Goal: Task Accomplishment & Management: Manage account settings

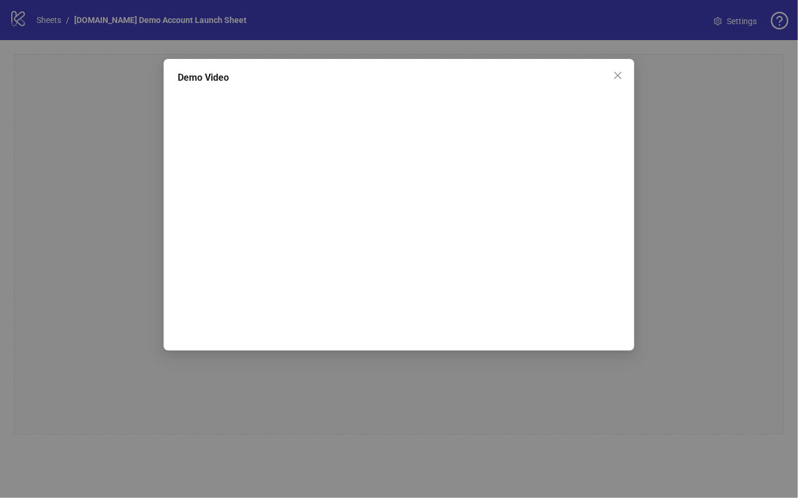
click at [110, 216] on div "Demo Video" at bounding box center [399, 249] width 798 height 498
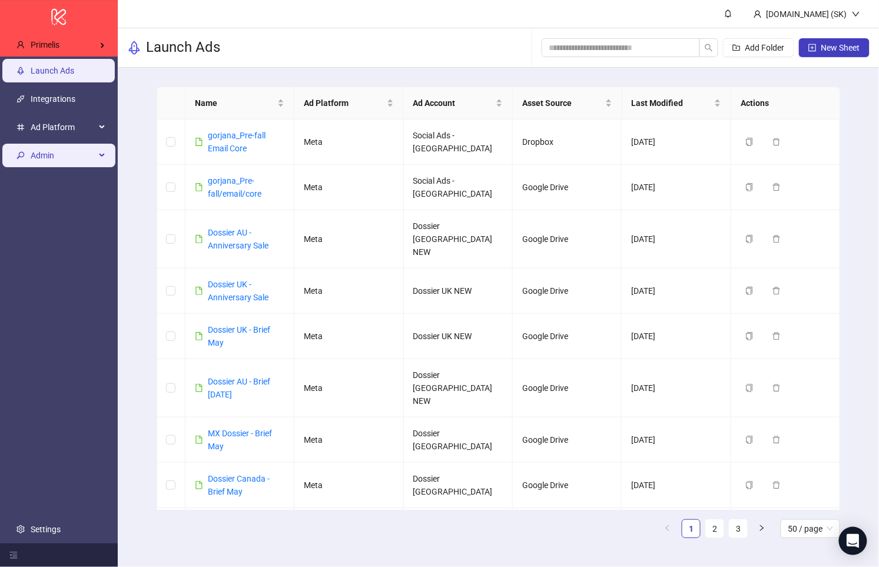
click at [35, 157] on span "Admin" at bounding box center [63, 156] width 65 height 24
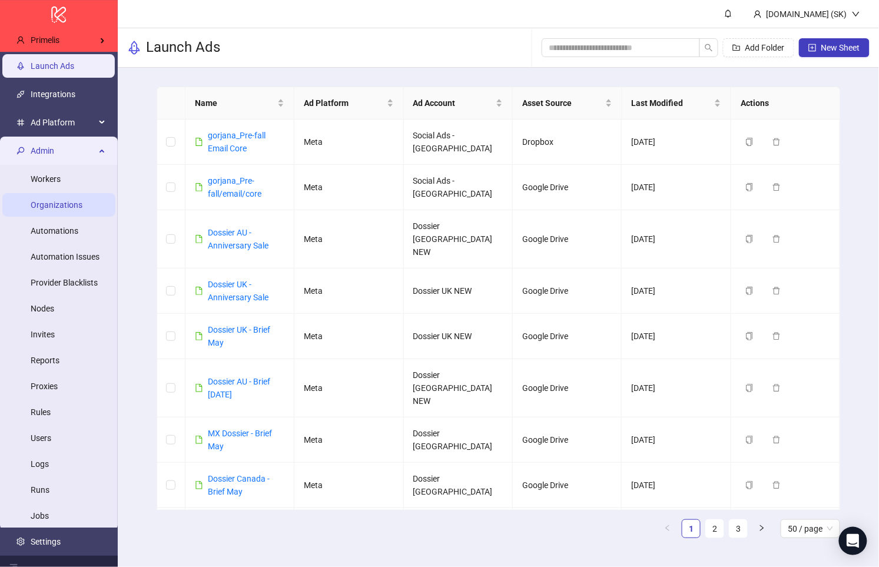
click at [68, 200] on link "Organizations" at bounding box center [57, 204] width 52 height 9
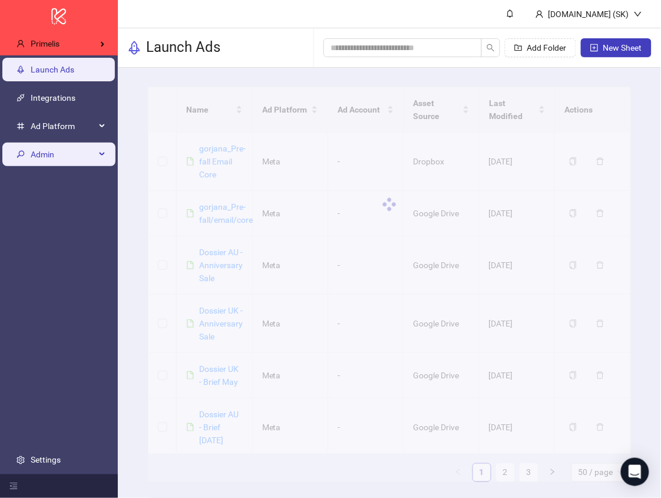
click at [62, 157] on span "Admin" at bounding box center [63, 154] width 65 height 24
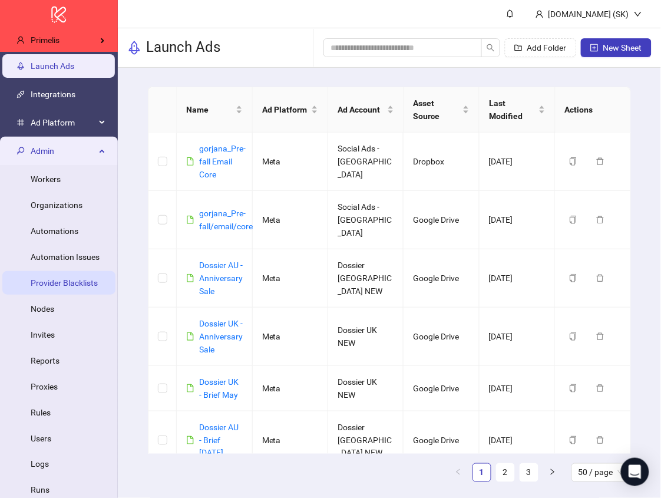
click at [72, 280] on link "Provider Blacklists" at bounding box center [64, 282] width 67 height 9
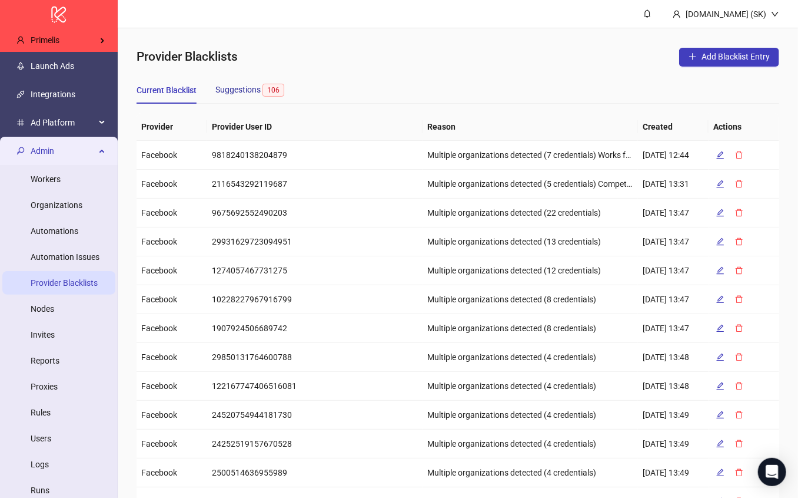
click at [268, 88] on span "106" at bounding box center [274, 90] width 22 height 13
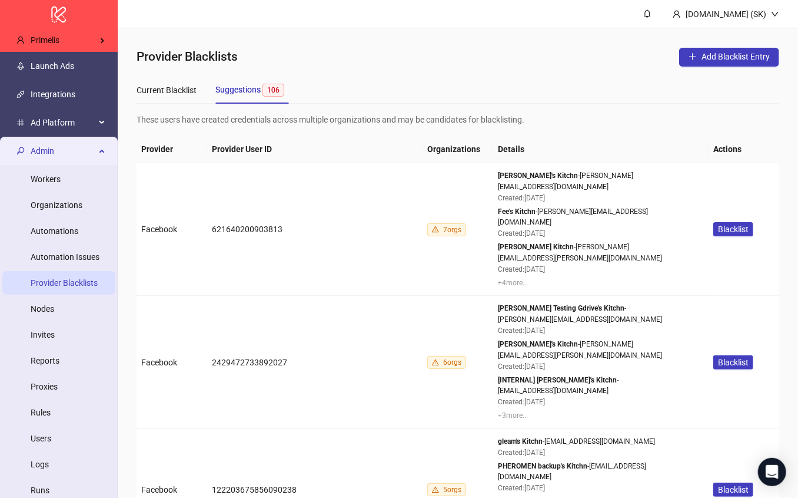
click at [465, 91] on div "Current Blacklist Suggestions 106" at bounding box center [458, 90] width 643 height 28
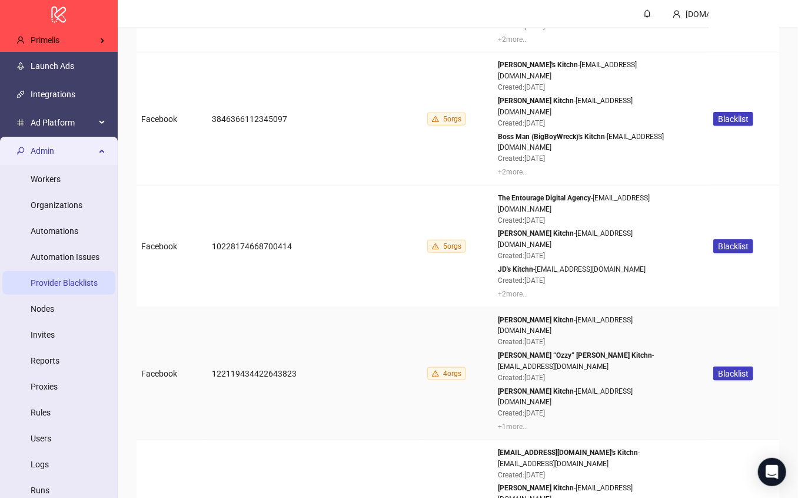
scroll to position [6047, 0]
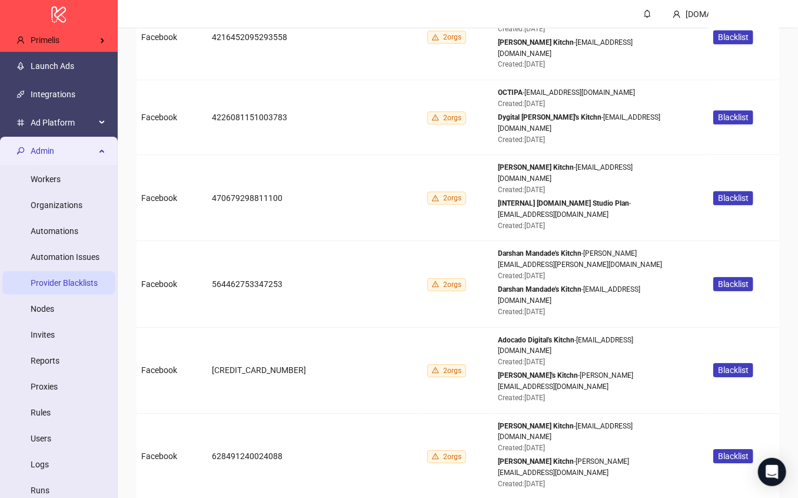
copy div "skilloptima"
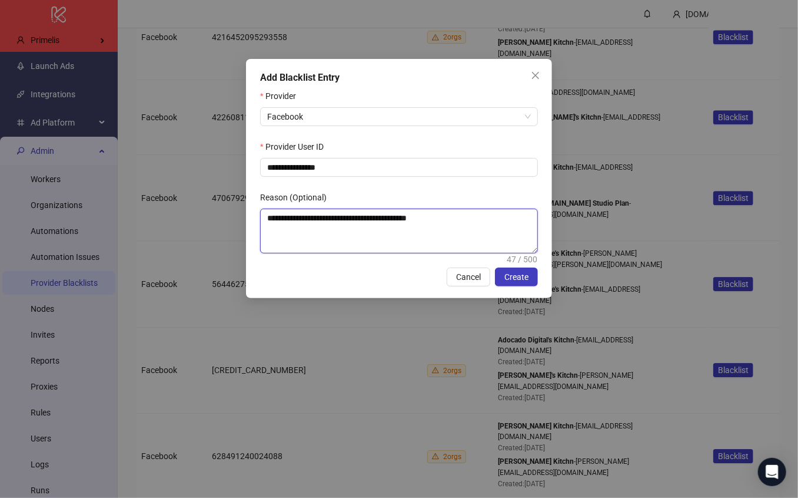
click at [392, 231] on textarea "**********" at bounding box center [399, 231] width 277 height 44
click at [457, 224] on textarea "**********" at bounding box center [399, 231] width 277 height 44
type textarea "**********"
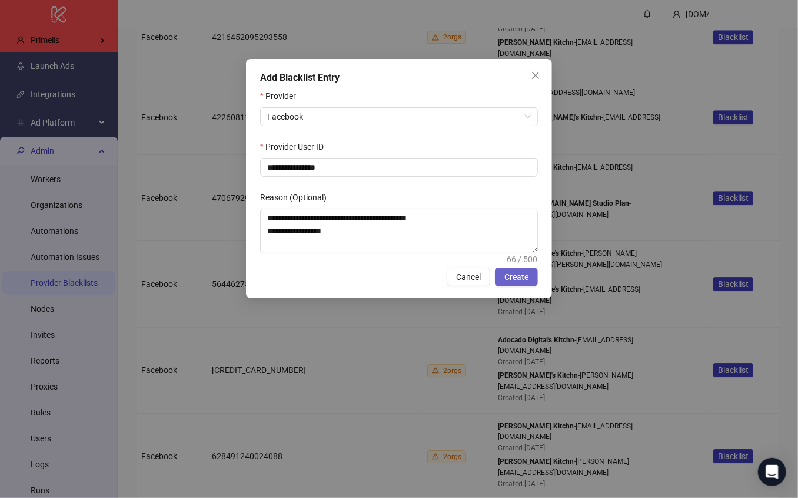
click at [519, 272] on span "Create" at bounding box center [517, 276] width 24 height 9
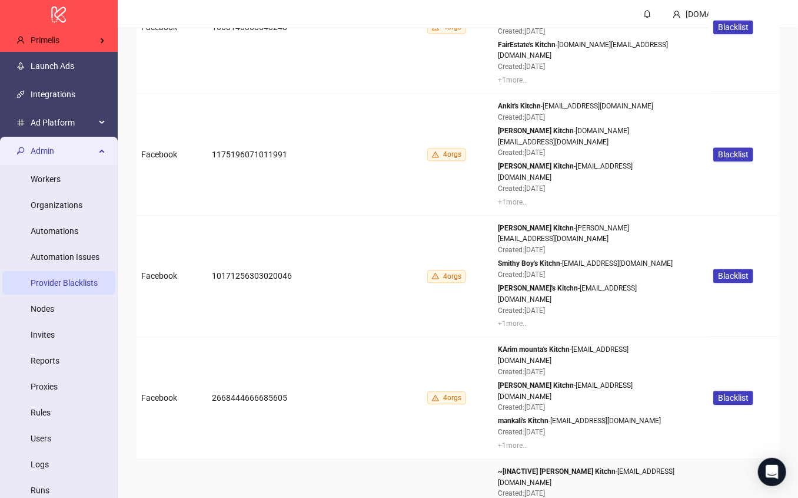
scroll to position [1350, 0]
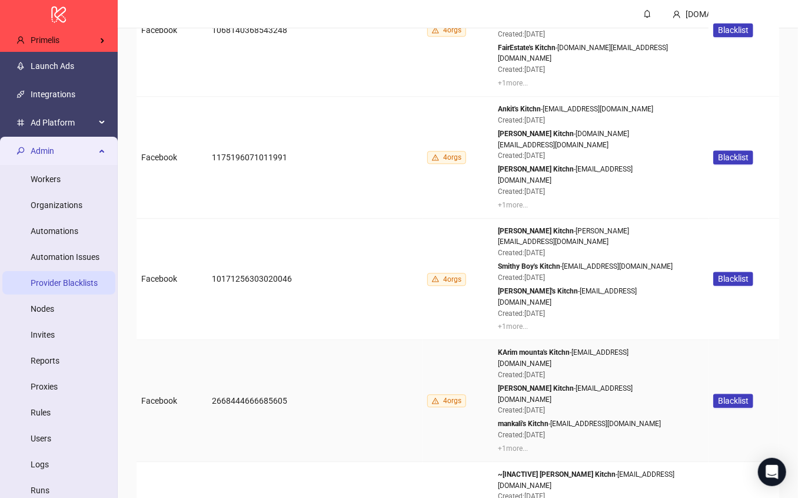
click at [426, 340] on td "4 orgs" at bounding box center [458, 401] width 71 height 122
click at [422, 340] on td "2668444666685605" at bounding box center [314, 401] width 215 height 122
click at [254, 340] on td "2668444666685605" at bounding box center [314, 401] width 215 height 122
copy td "2668444666685605"
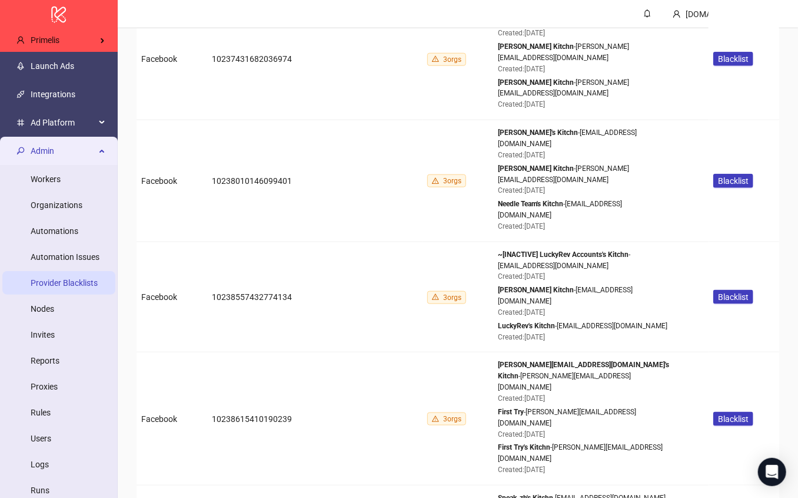
scroll to position [2944, 0]
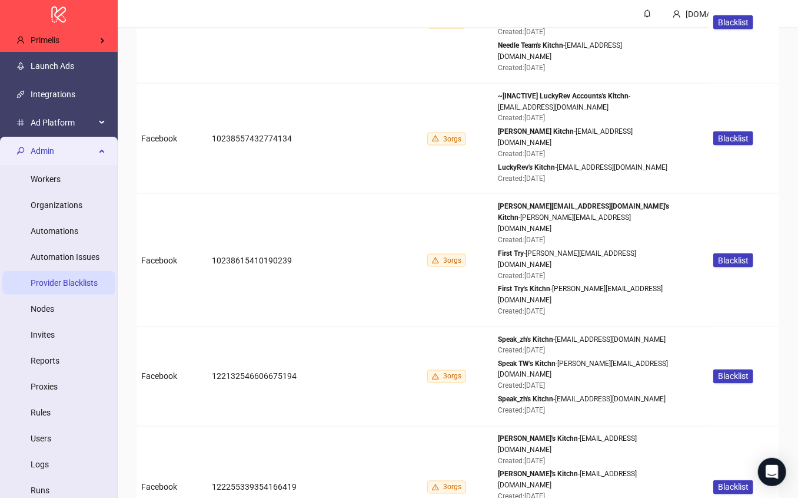
drag, startPoint x: 550, startPoint y: 284, endPoint x: 490, endPoint y: 286, distance: 60.1
drag, startPoint x: 494, startPoint y: 287, endPoint x: 551, endPoint y: 289, distance: 57.1
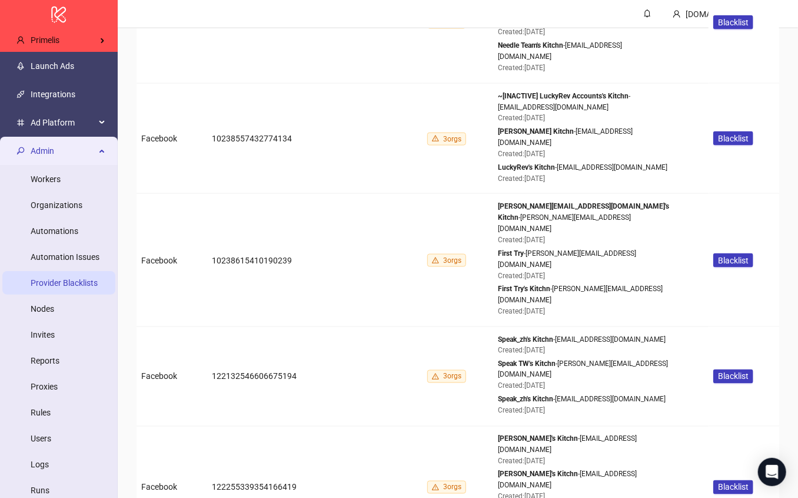
copy strong "Nikola Kotiasová"
drag, startPoint x: 497, startPoint y: 260, endPoint x: 559, endPoint y: 256, distance: 62.5
copy strong "Nikola Kotrbová"
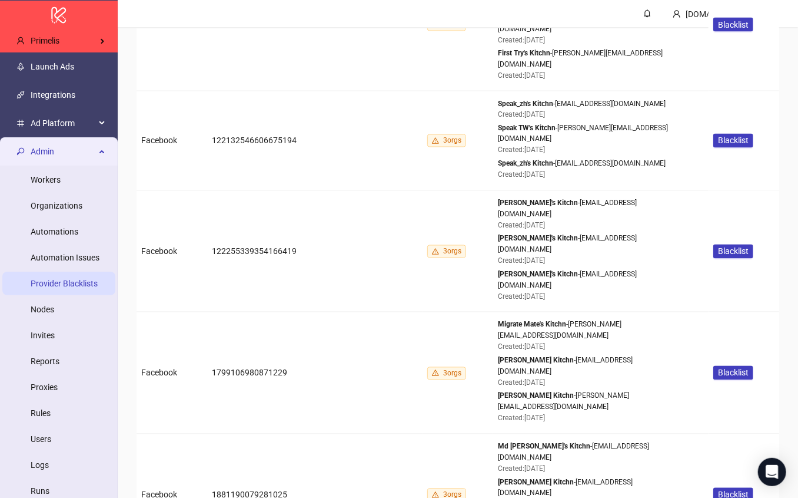
scroll to position [3396, 0]
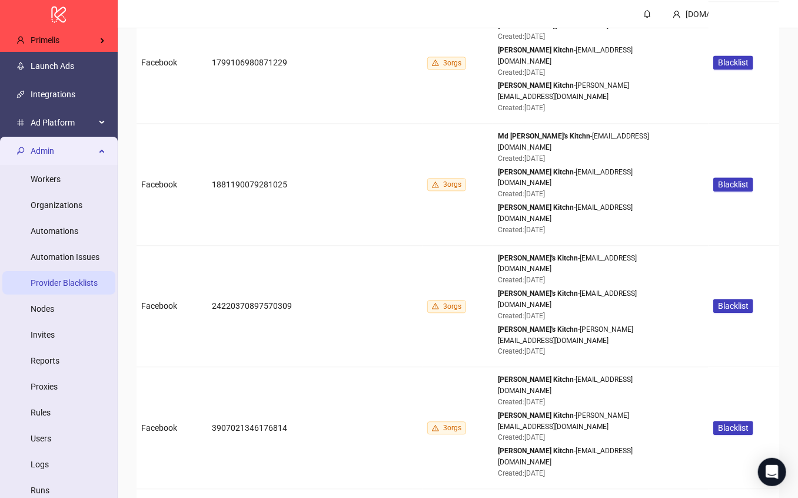
scroll to position [3618, 0]
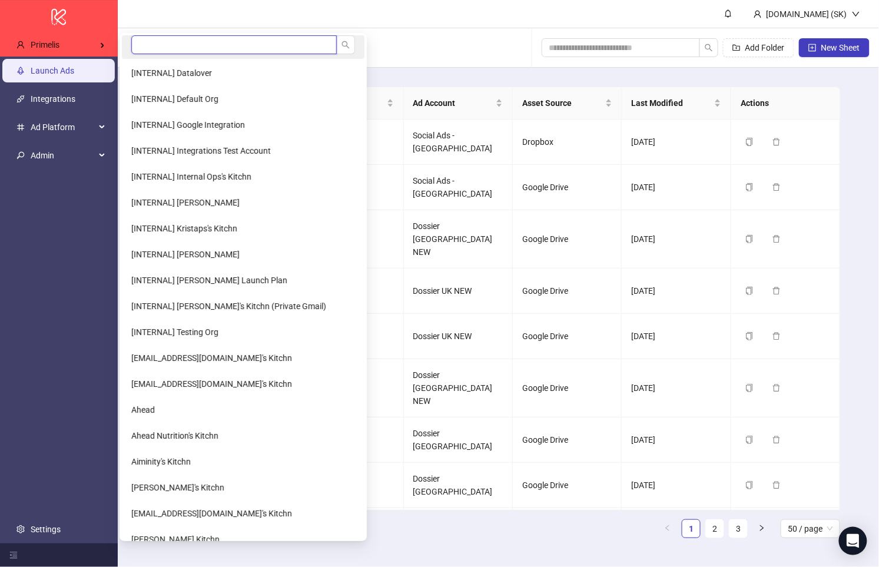
click at [175, 45] on input "search" at bounding box center [233, 44] width 205 height 19
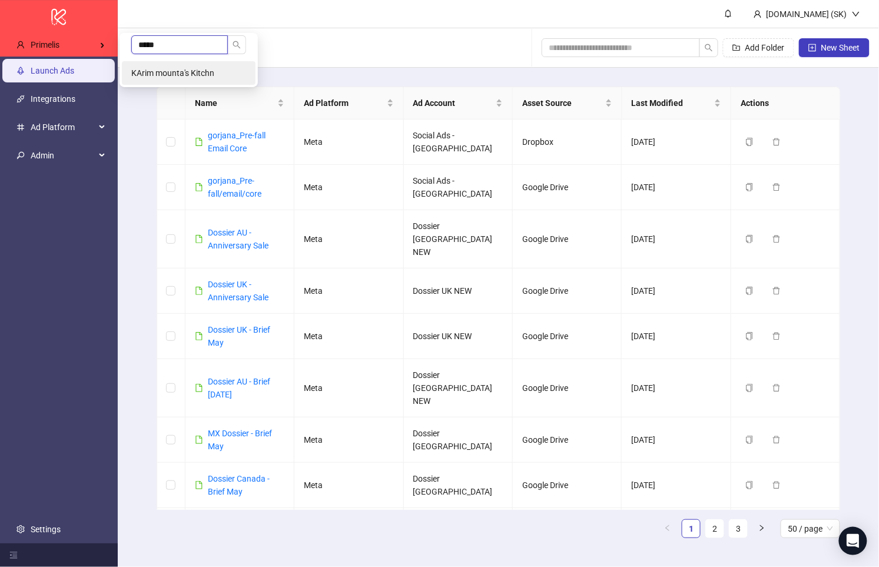
type input "*****"
click at [209, 81] on li "KArim mounta's Kitchn" at bounding box center [189, 73] width 134 height 24
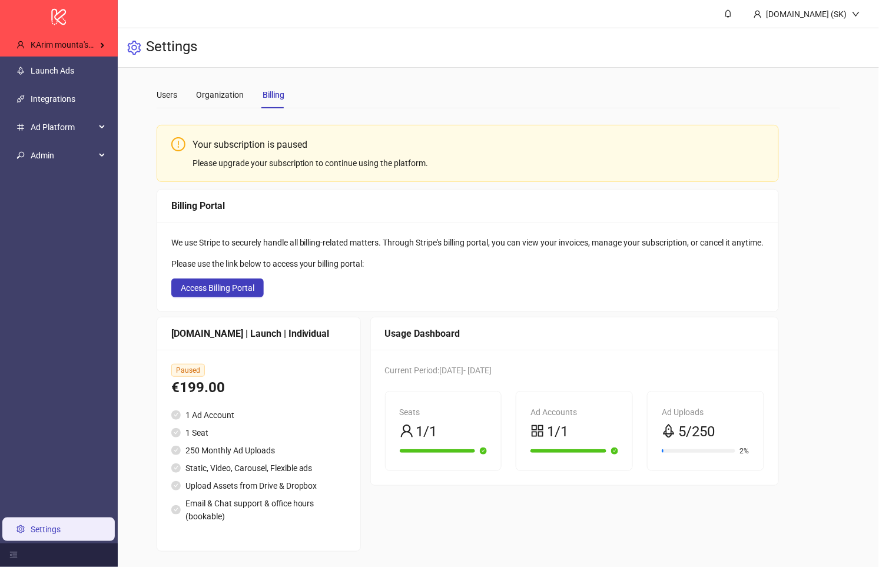
scroll to position [8, 0]
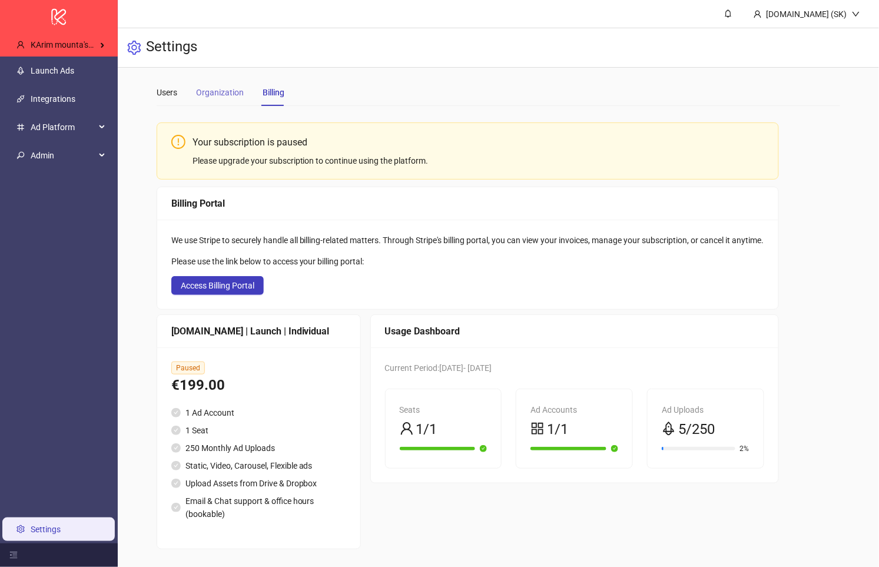
click at [202, 100] on div "Organization" at bounding box center [220, 92] width 48 height 27
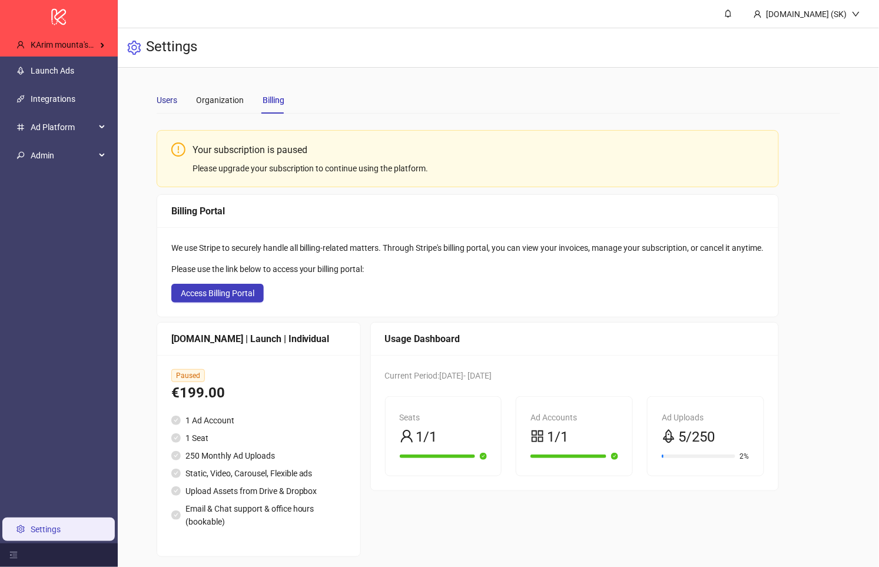
click at [157, 97] on div "Users" at bounding box center [167, 100] width 21 height 13
click at [165, 100] on div "Users" at bounding box center [167, 100] width 21 height 13
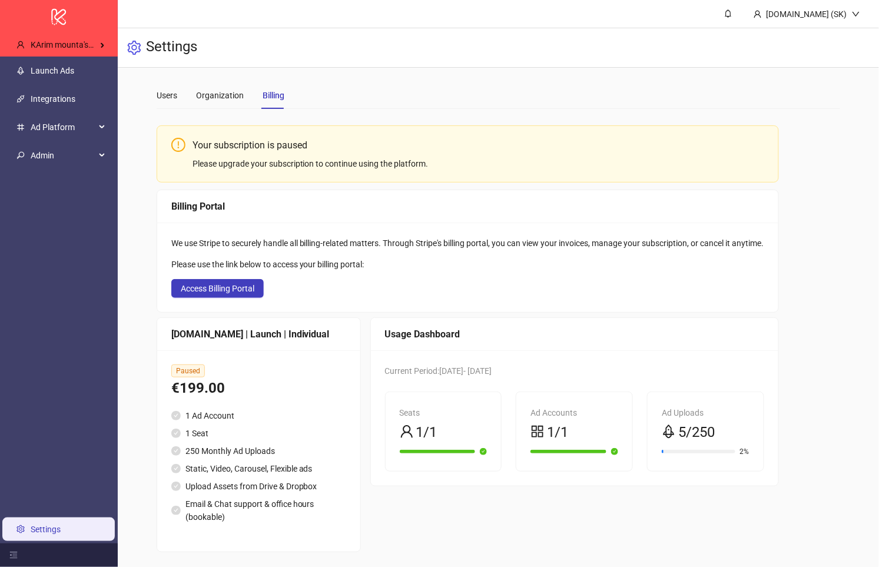
scroll to position [8, 0]
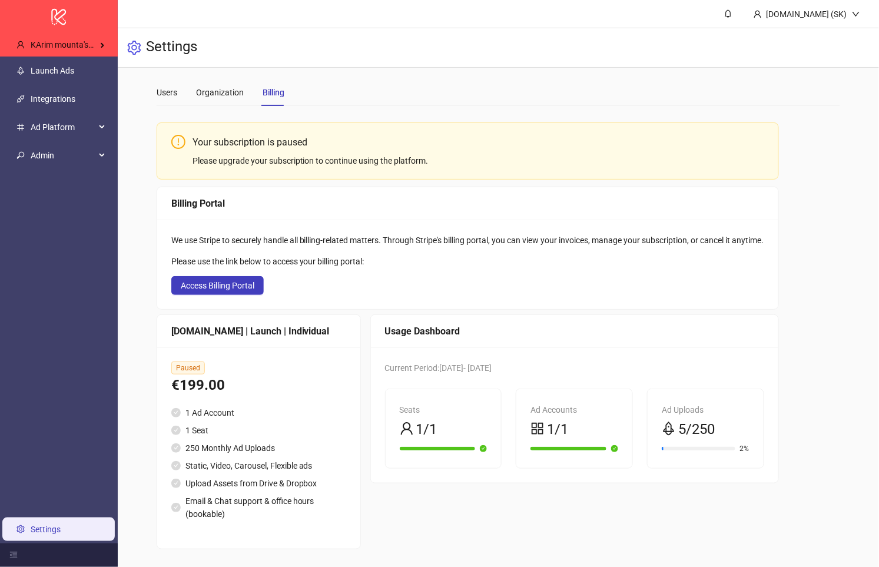
click at [383, 342] on div "Usage Dashboard" at bounding box center [574, 331] width 407 height 33
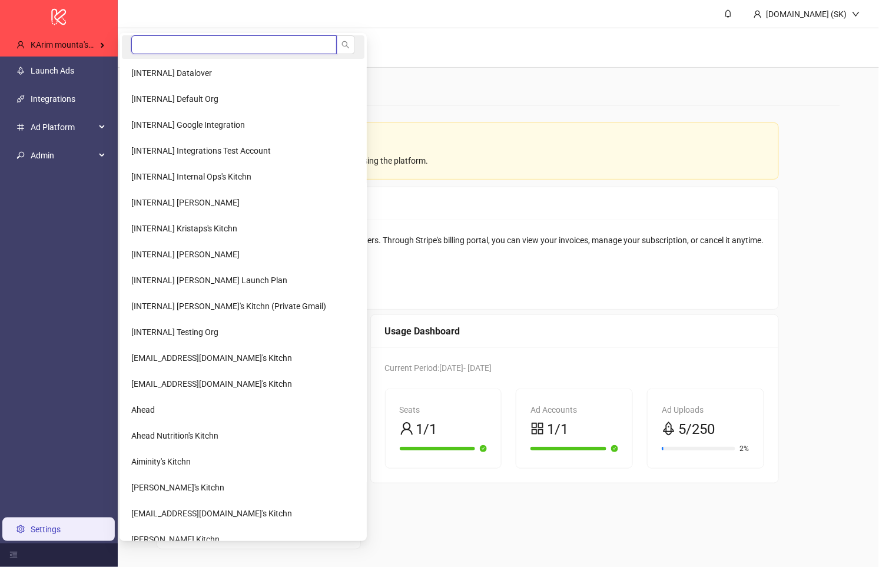
click at [197, 44] on input "search" at bounding box center [233, 44] width 205 height 19
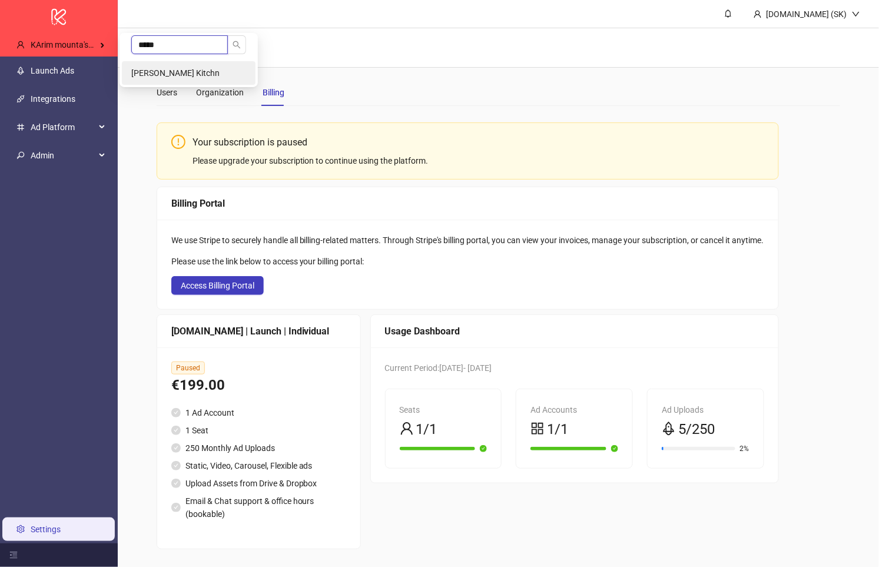
type input "*****"
click at [201, 66] on li "[PERSON_NAME] Kitchn" at bounding box center [189, 73] width 134 height 24
